Goal: Information Seeking & Learning: Understand process/instructions

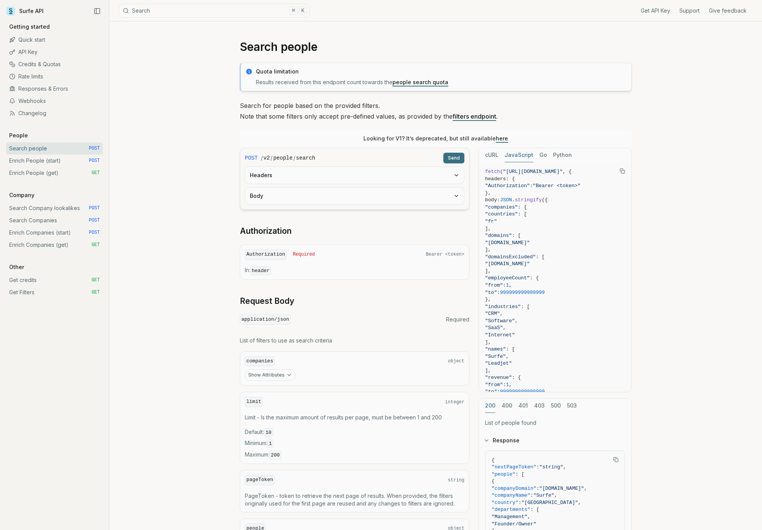
scroll to position [337, 0]
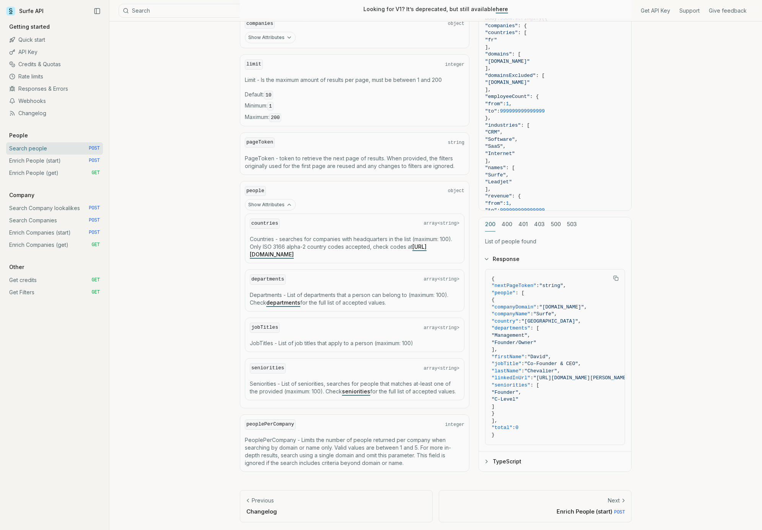
click at [64, 230] on link "Enrich Companies (start) POST" at bounding box center [54, 232] width 97 height 12
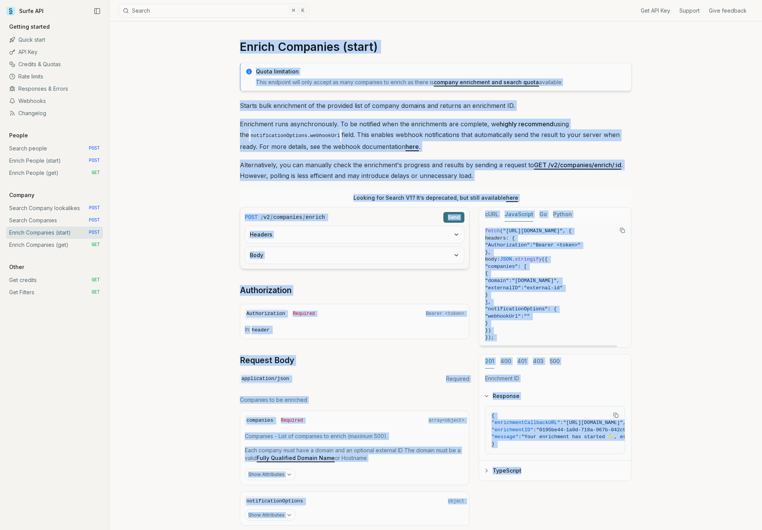
scroll to position [55, 0]
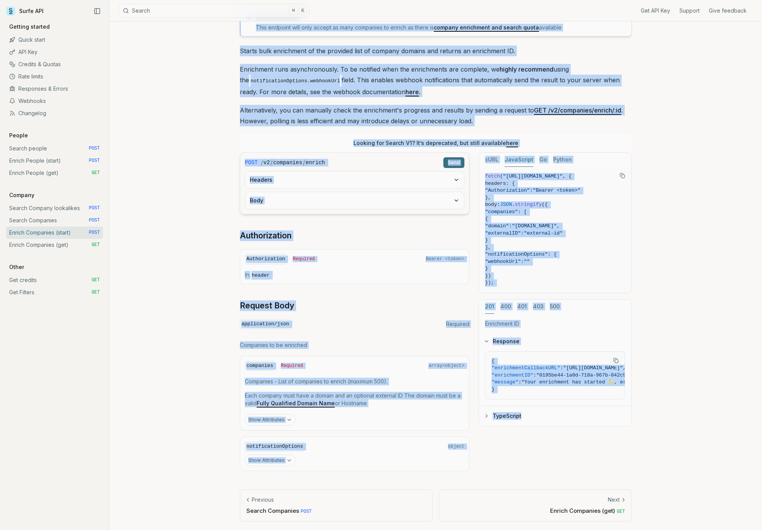
drag, startPoint x: 252, startPoint y: 49, endPoint x: 654, endPoint y: 458, distance: 573.3
click at [654, 458] on div "Enrich Companies (start) Quota limitation This endpoint will only accept as man…" at bounding box center [435, 249] width 653 height 564
copy article "Loremi Dolorsita (conse) Adipi elitseddoe Temp incididu utla etdo magnaa en adm…"
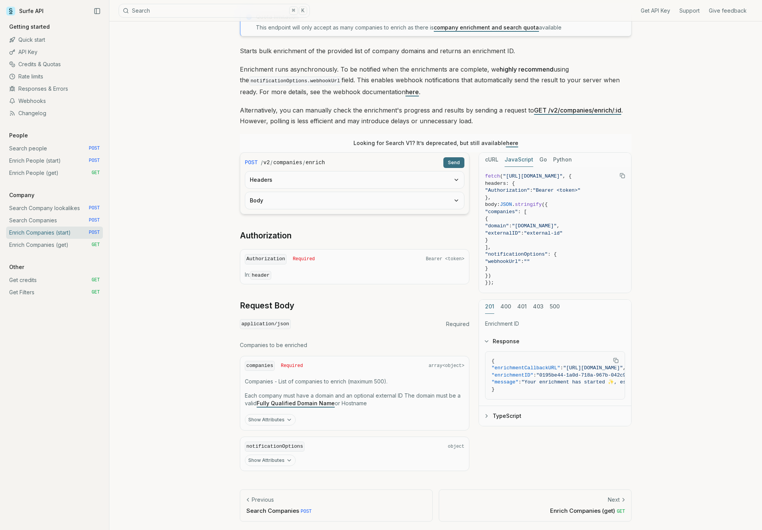
click at [242, 331] on div "POST / v2 / companies / enrich Send Headers Body Authorization Authorization Re…" at bounding box center [355, 311] width 230 height 319
click at [270, 422] on button "Show Attributes" at bounding box center [270, 419] width 51 height 11
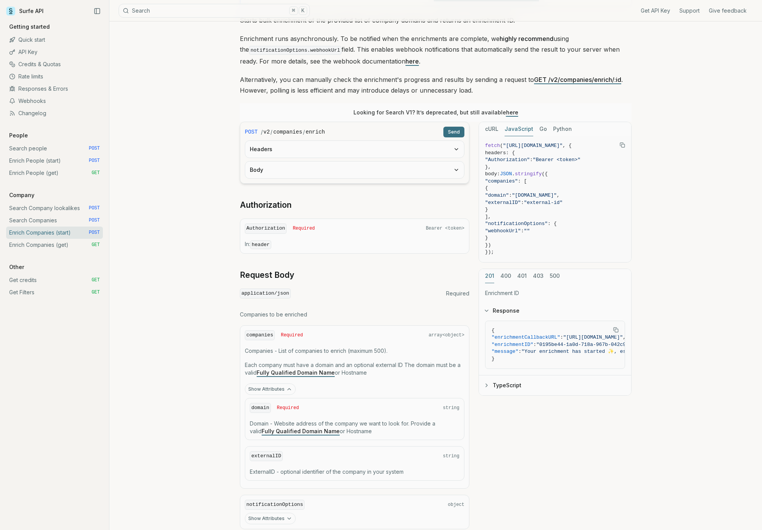
scroll to position [143, 0]
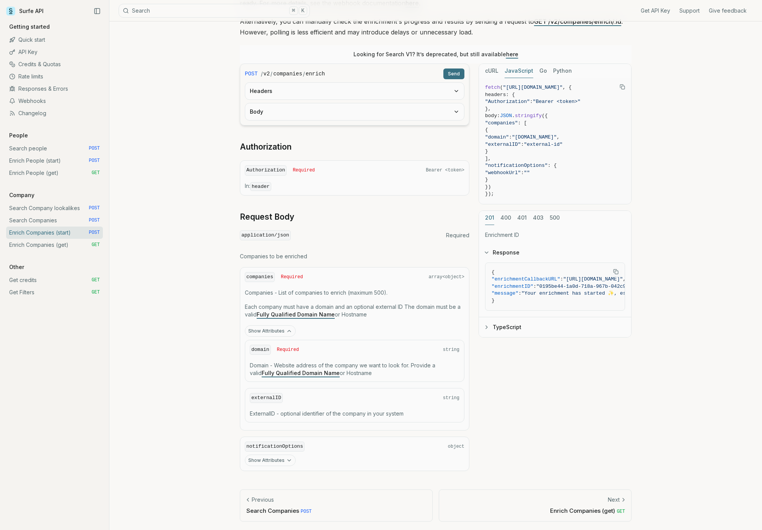
click at [279, 460] on button "Show Attributes" at bounding box center [270, 460] width 51 height 11
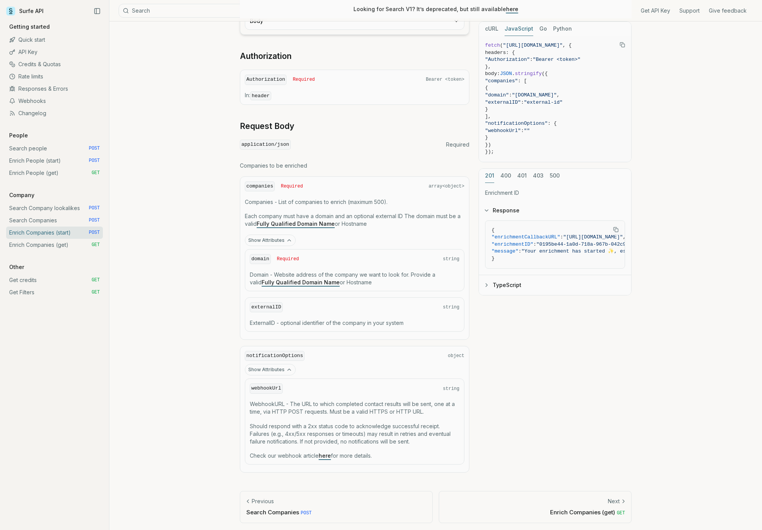
scroll to position [233, 0]
click at [45, 157] on link "Enrich People (start) POST" at bounding box center [54, 161] width 97 height 12
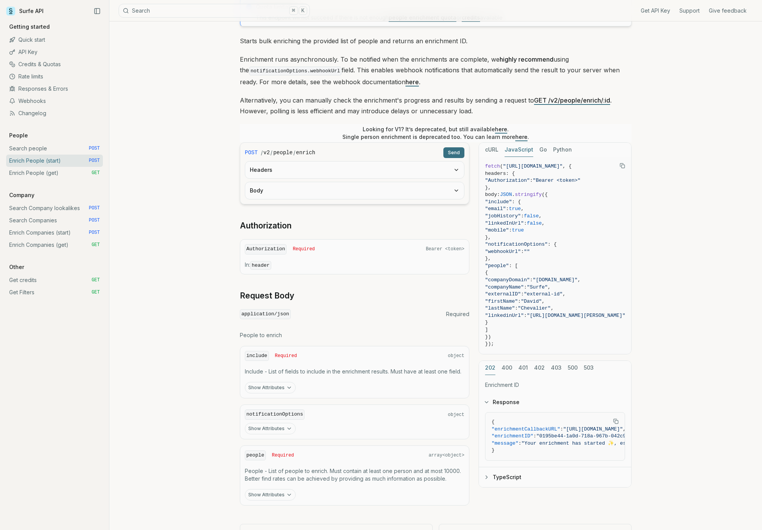
scroll to position [99, 0]
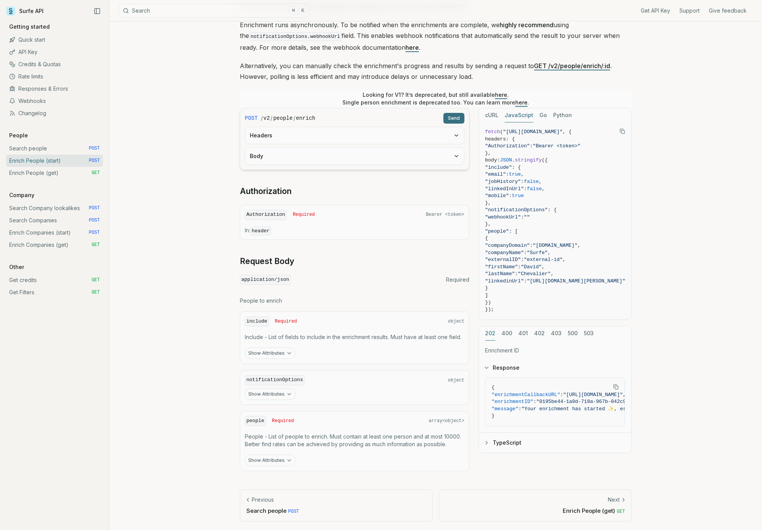
click at [274, 357] on button "Show Attributes" at bounding box center [270, 352] width 51 height 11
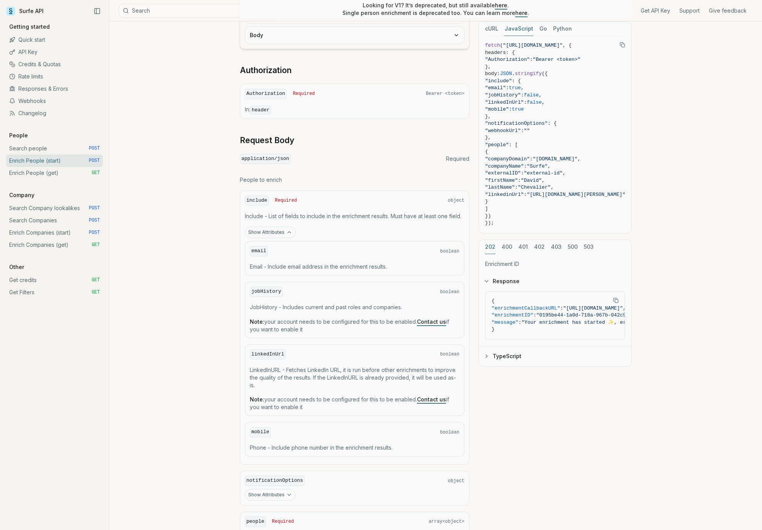
scroll to position [321, 0]
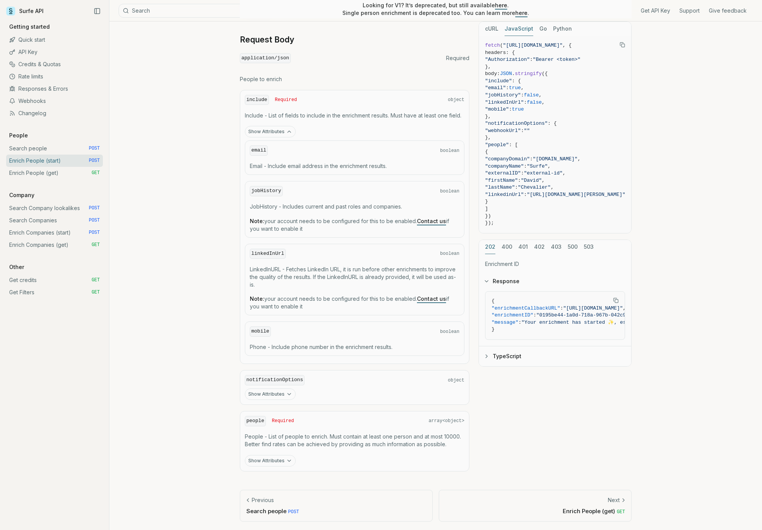
click at [270, 394] on button "Show Attributes" at bounding box center [270, 393] width 51 height 11
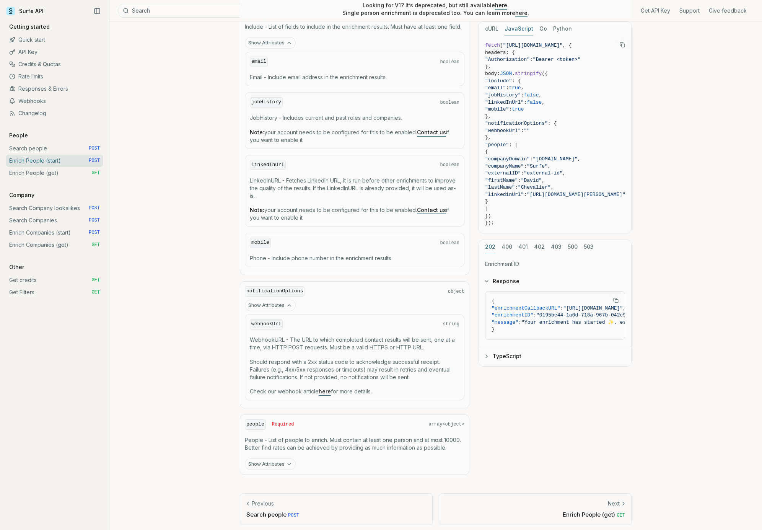
scroll to position [413, 0]
click at [267, 464] on button "Show Attributes" at bounding box center [270, 460] width 51 height 11
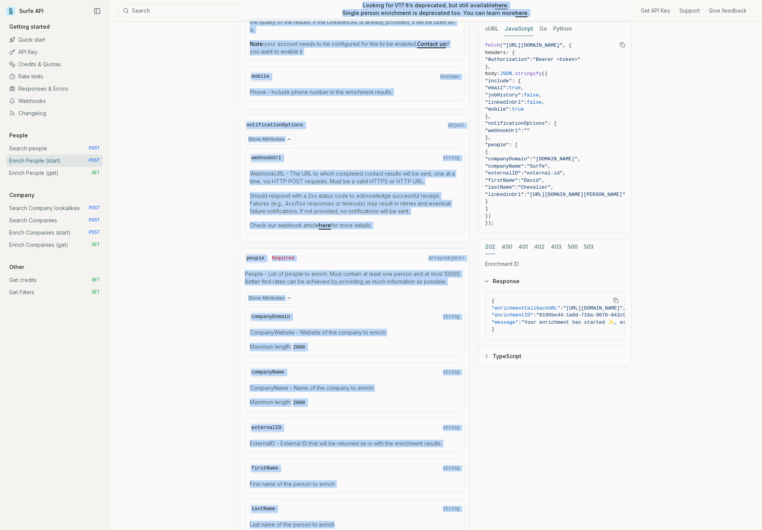
scroll to position [700, 0]
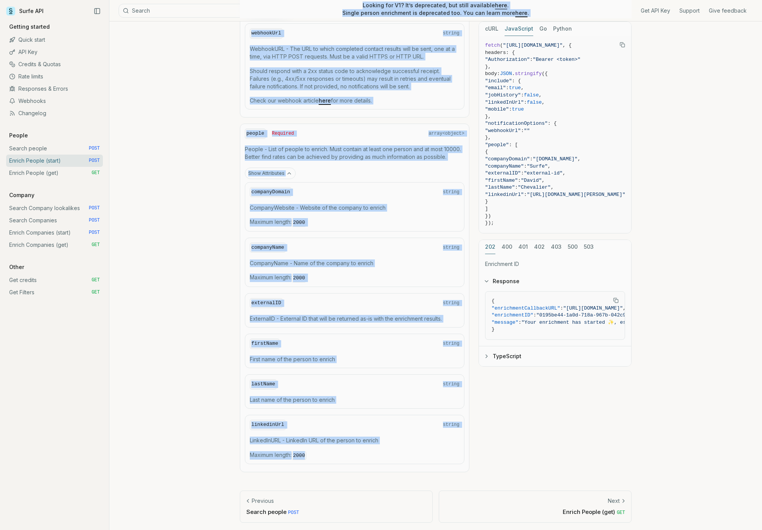
drag, startPoint x: 243, startPoint y: 47, endPoint x: 520, endPoint y: 458, distance: 496.0
copy article "Loremi Dolors (ametc) Adipi elitseddoe Temp incididu utla etd magnaal en admin …"
